Goal: Information Seeking & Learning: Learn about a topic

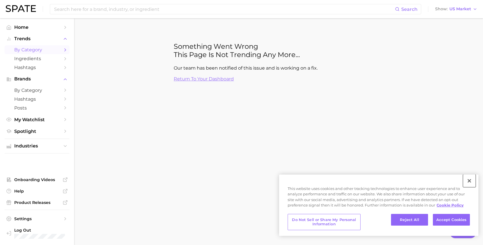
click at [471, 181] on button "Close" at bounding box center [469, 180] width 13 height 13
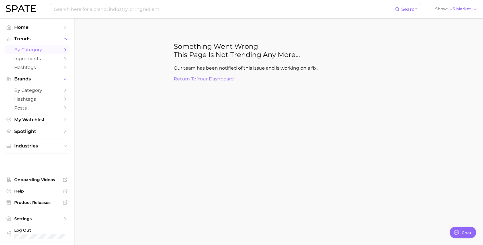
click at [149, 8] on input at bounding box center [224, 9] width 341 height 10
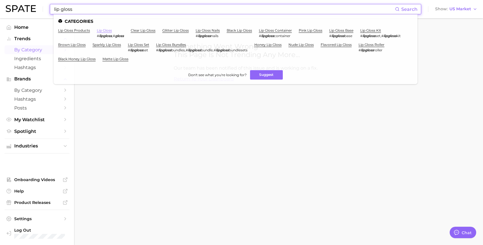
type input "lip gloss"
click at [104, 29] on link "lip gloss" at bounding box center [104, 30] width 15 height 4
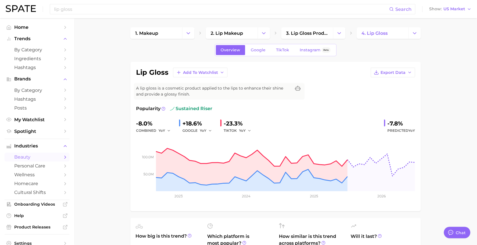
type textarea "x"
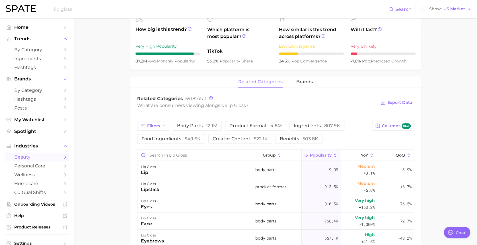
scroll to position [216, 0]
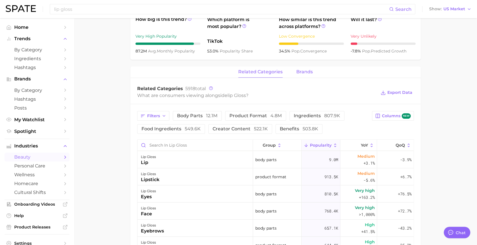
click at [309, 71] on span "brands" at bounding box center [304, 71] width 17 height 5
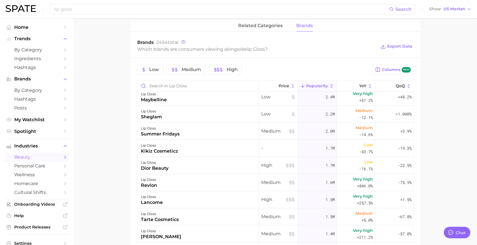
scroll to position [69, 0]
